Goal: Complete application form: Complete application form

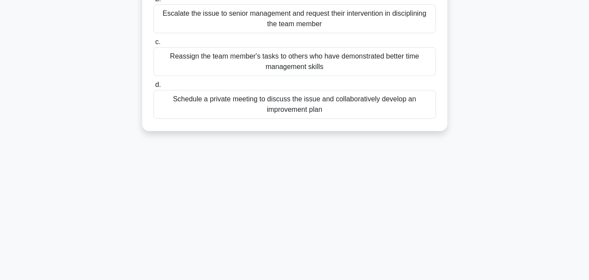
scroll to position [29, 0]
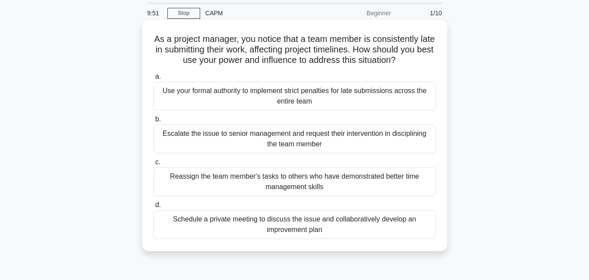
click at [276, 96] on div "Use your formal authority to implement strict penalties for late submissions ac…" at bounding box center [295, 96] width 283 height 29
click at [154, 79] on input "a. Use your formal authority to implement strict penalties for late submissions…" at bounding box center [154, 77] width 0 height 6
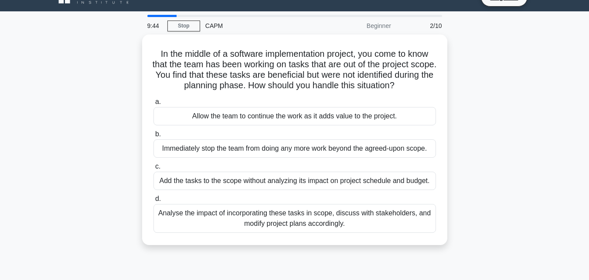
scroll to position [0, 0]
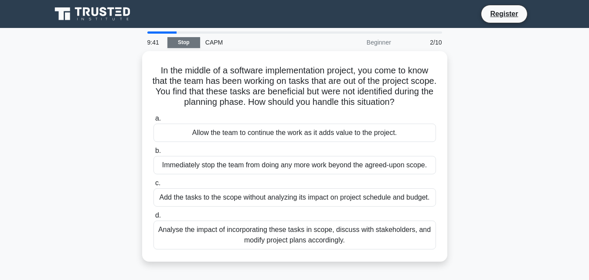
click at [195, 43] on link "Stop" at bounding box center [183, 42] width 33 height 11
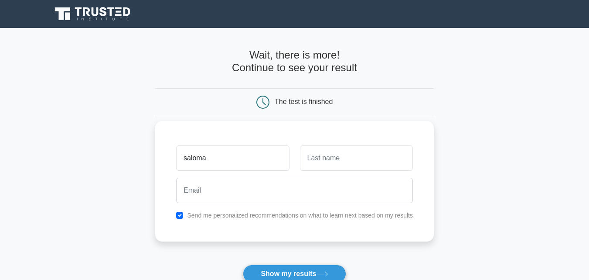
type input "saloma"
click at [243, 264] on button "Show my results" at bounding box center [294, 273] width 103 height 18
type input ","
click at [243, 264] on button "Show my results" at bounding box center [294, 273] width 103 height 18
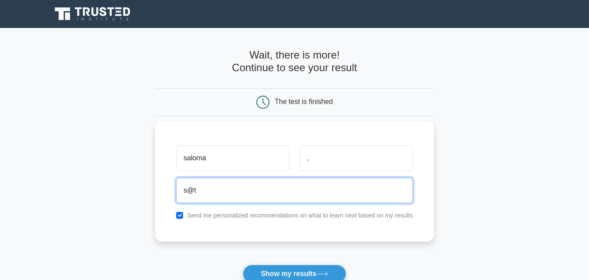
type input "s@t"
click at [243, 264] on button "Show my results" at bounding box center [294, 273] width 103 height 18
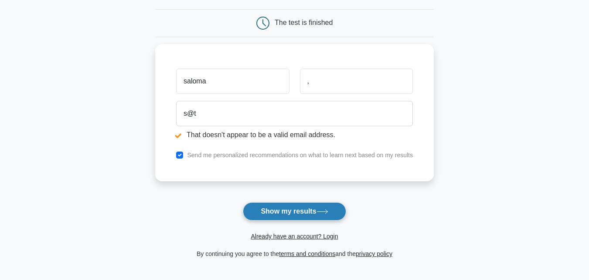
scroll to position [131, 0]
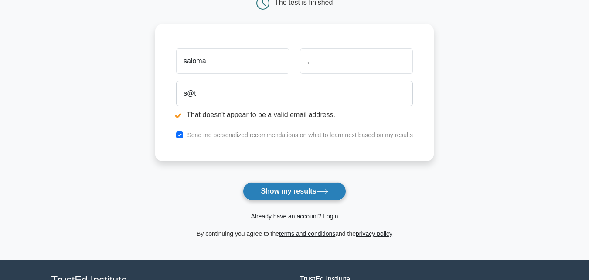
click at [287, 191] on button "Show my results" at bounding box center [294, 191] width 103 height 18
